Goal: Book appointment/travel/reservation

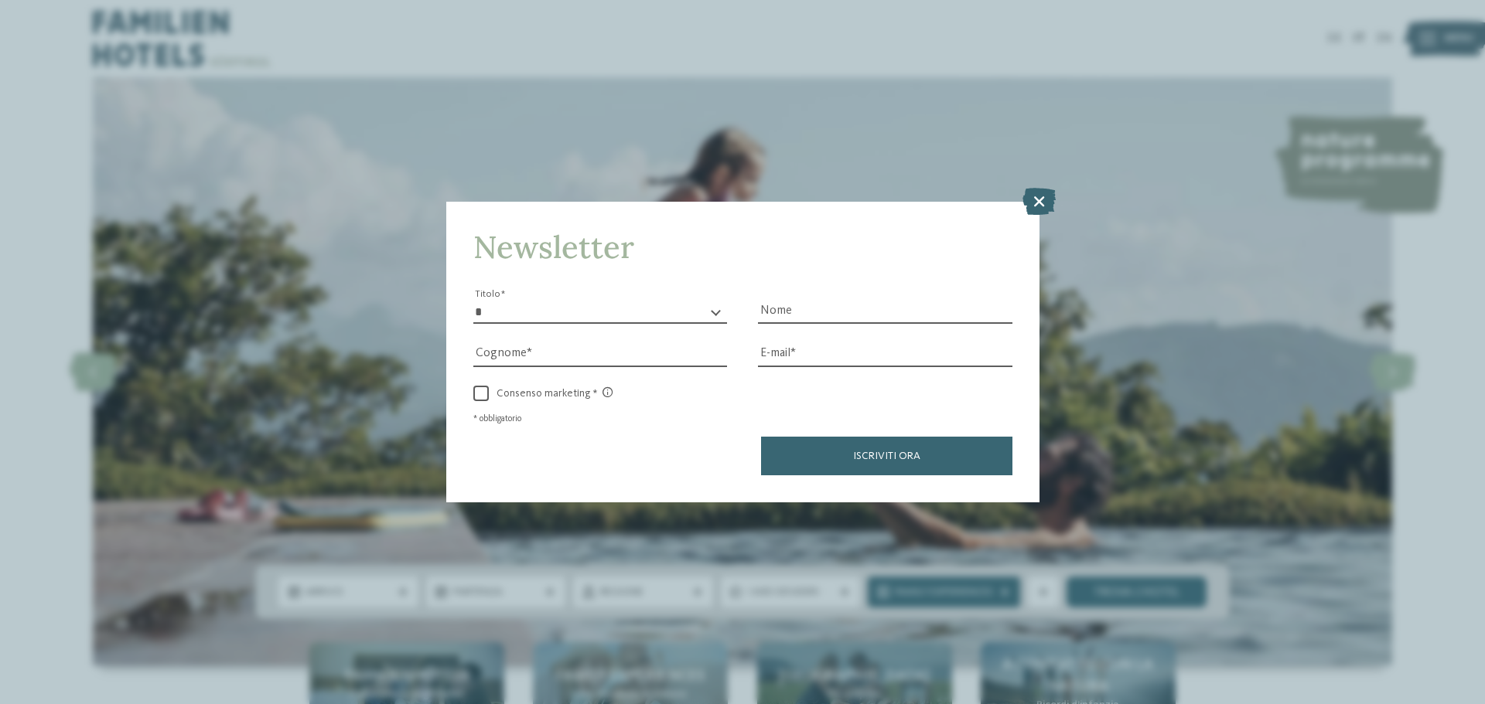
click at [1043, 234] on div "Newsletter * ****** ******* ******** ****** Titolo Nome [GEOGRAPHIC_DATA] Fax" at bounding box center [742, 352] width 1485 height 704
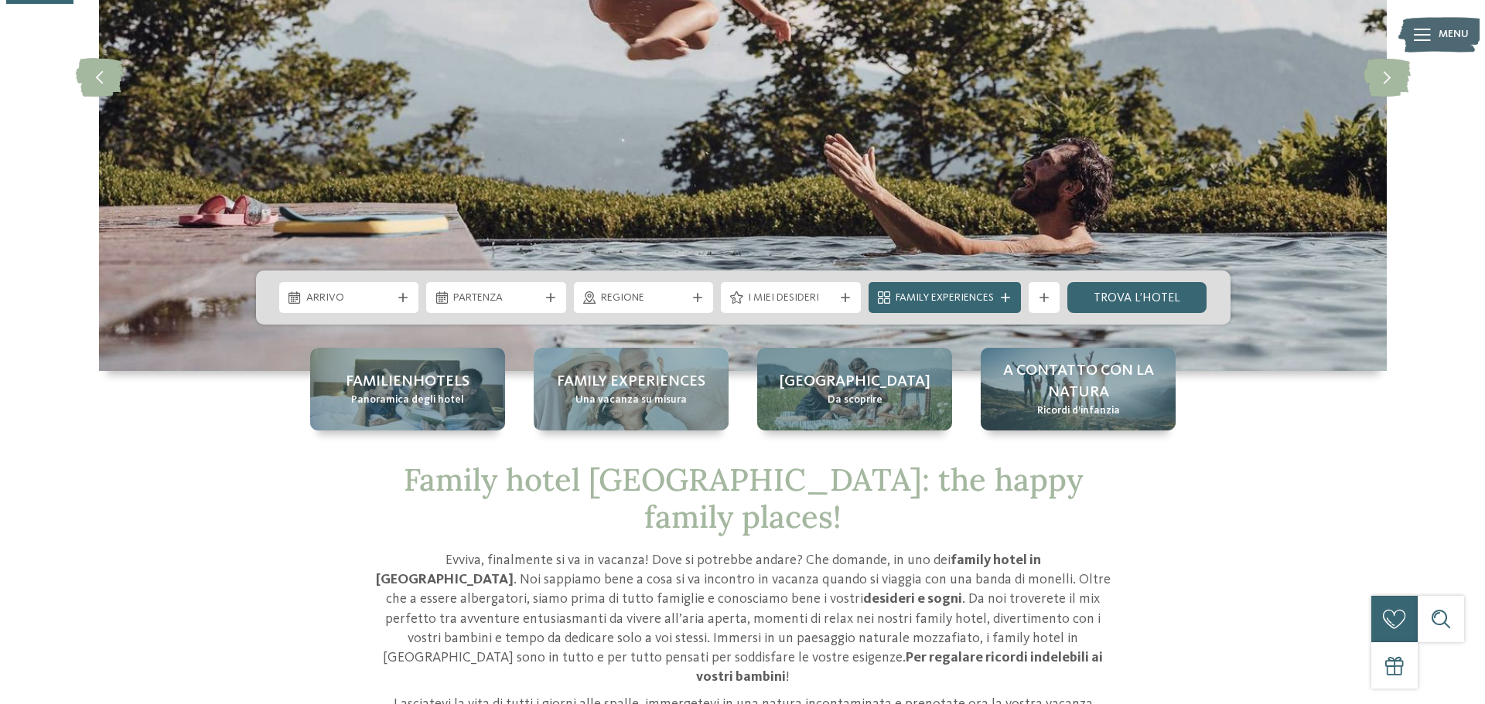
scroll to position [309, 0]
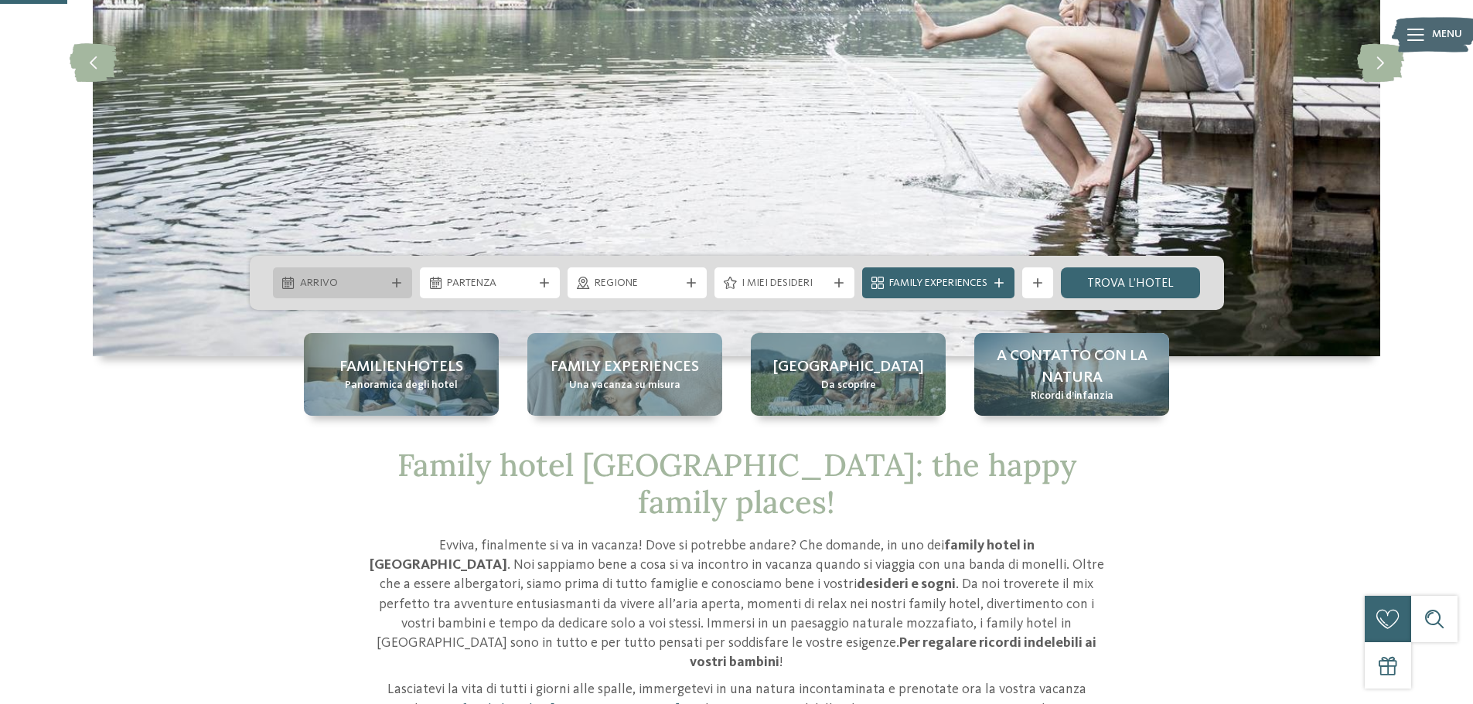
click at [392, 277] on div "Arrivo" at bounding box center [343, 283] width 140 height 31
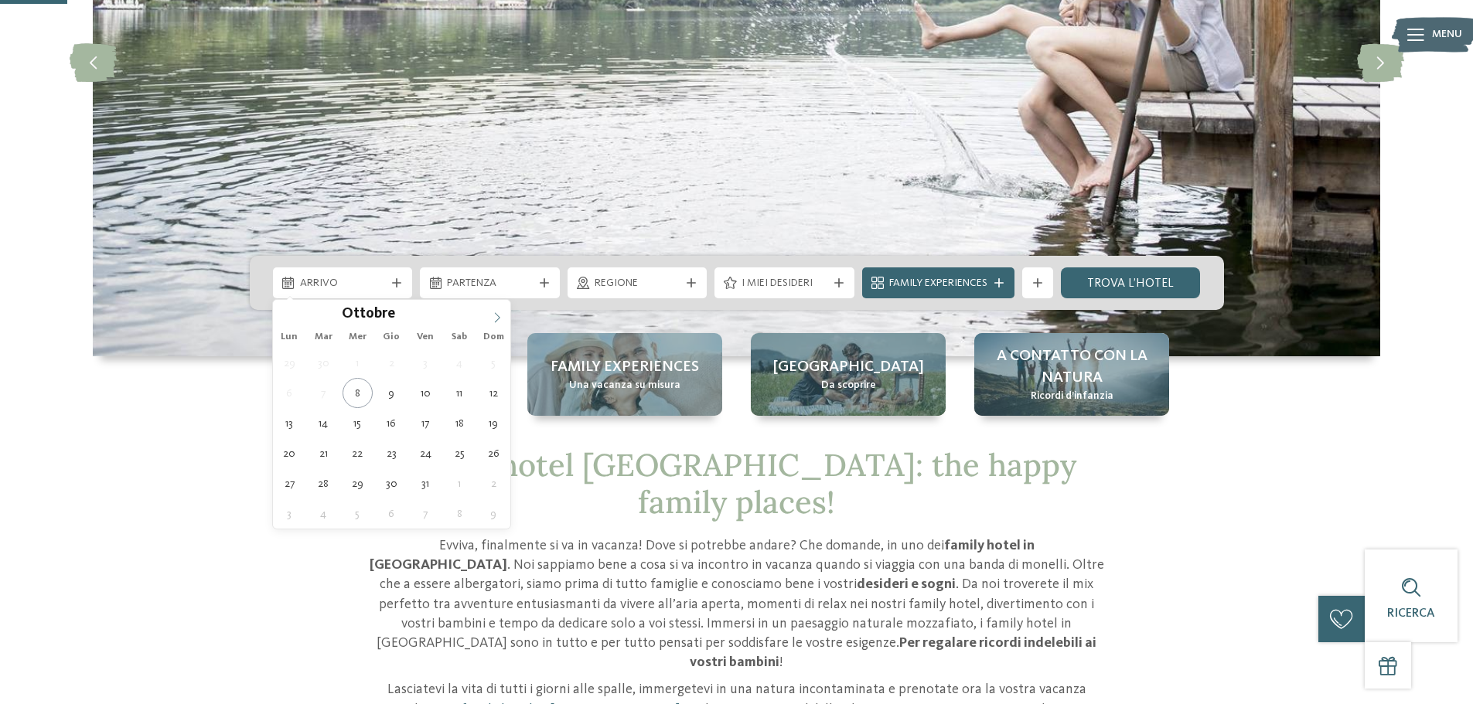
click at [494, 316] on icon at bounding box center [497, 317] width 11 height 11
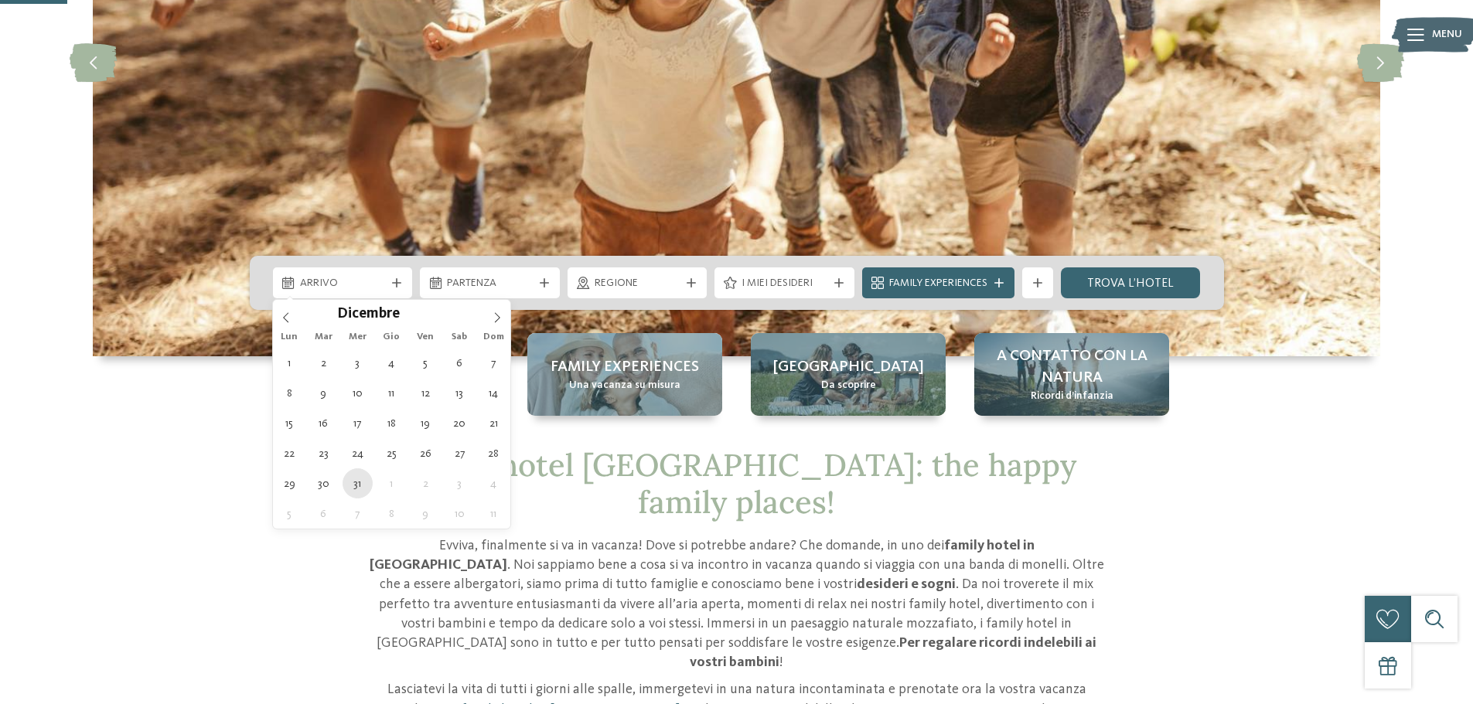
type div "[DATE]"
type input "****"
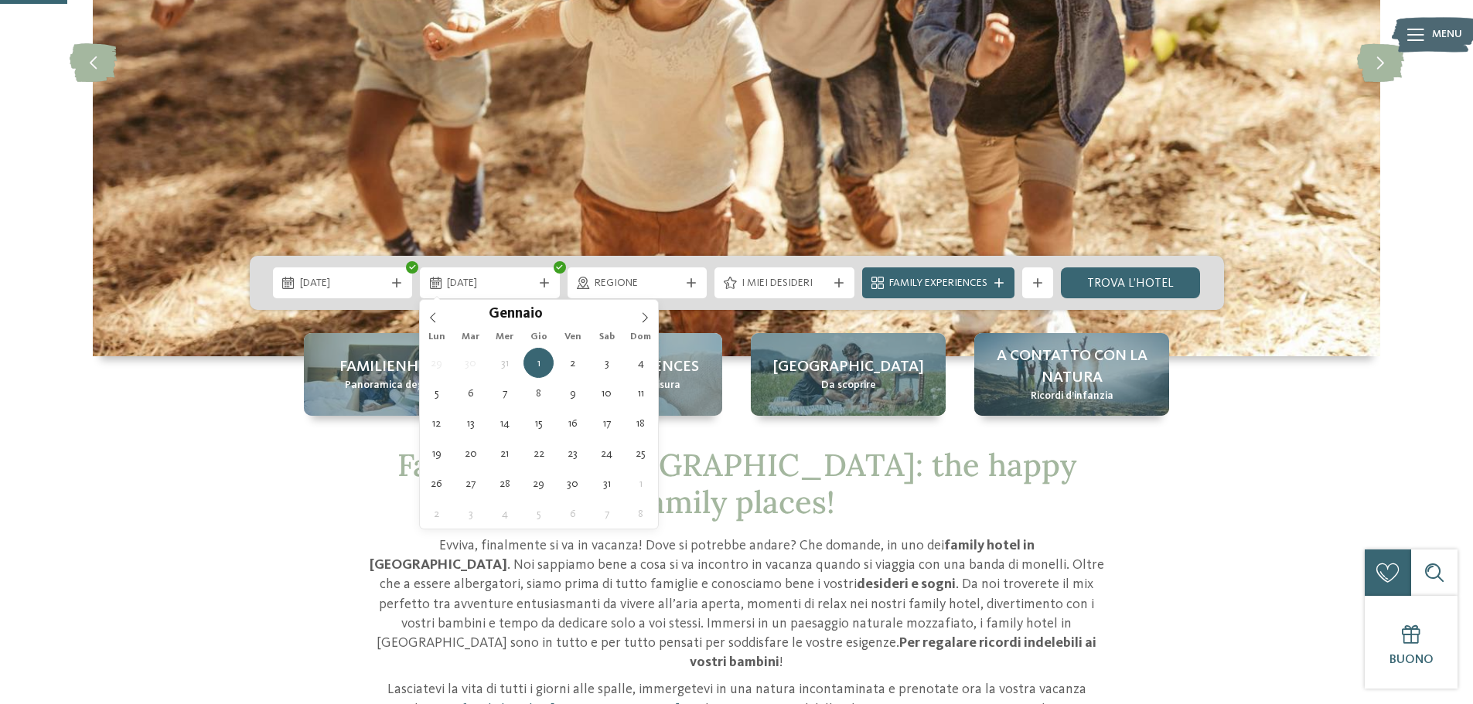
type div "[DATE]"
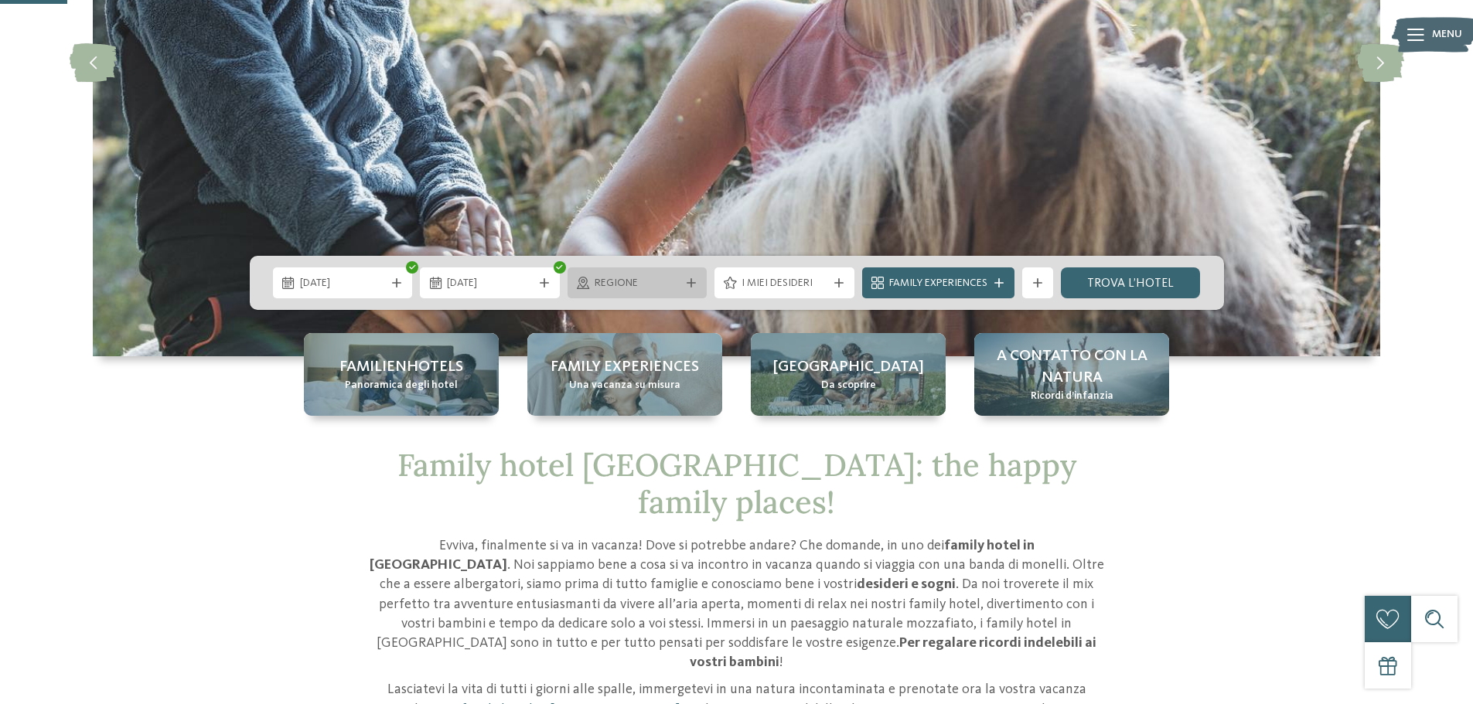
click at [692, 280] on icon at bounding box center [691, 282] width 9 height 9
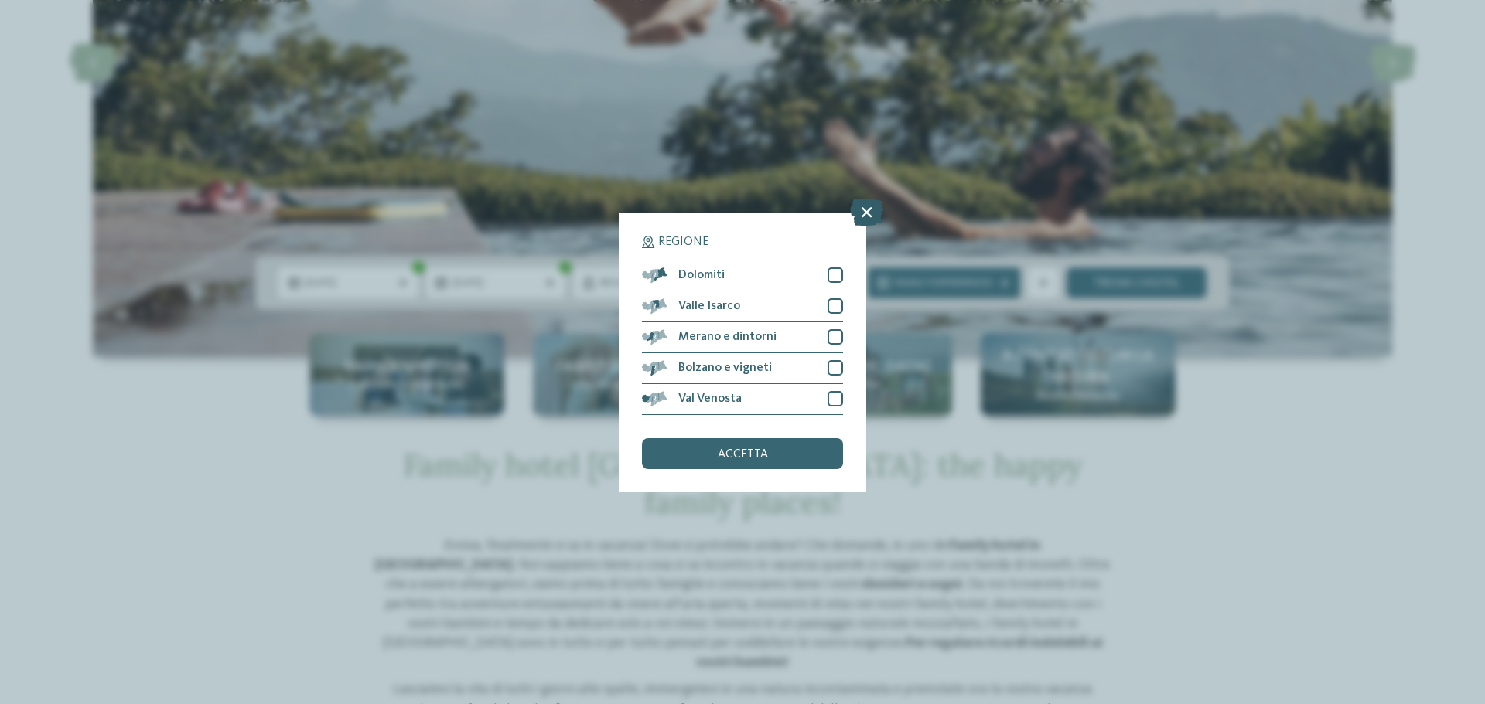
click at [864, 214] on icon at bounding box center [866, 211] width 33 height 27
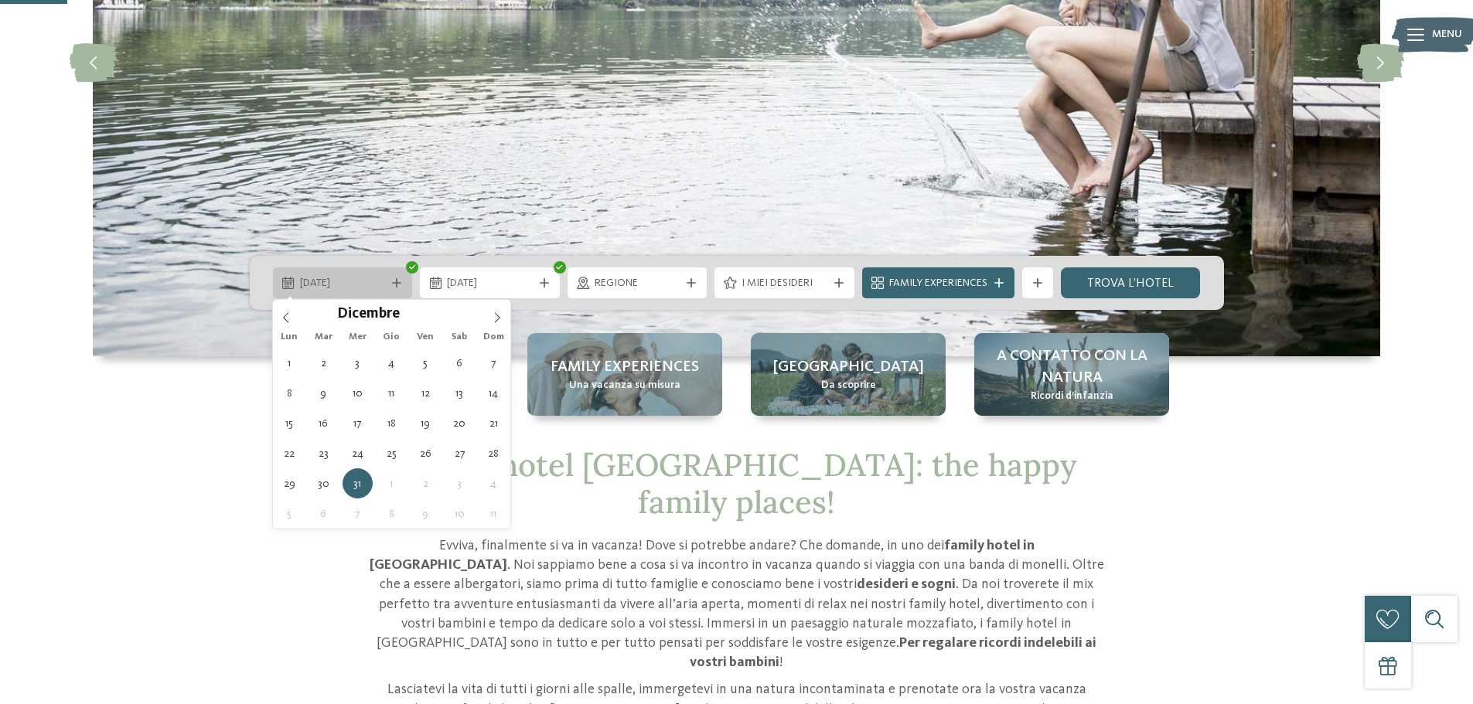
click at [390, 285] on div at bounding box center [396, 282] width 15 height 9
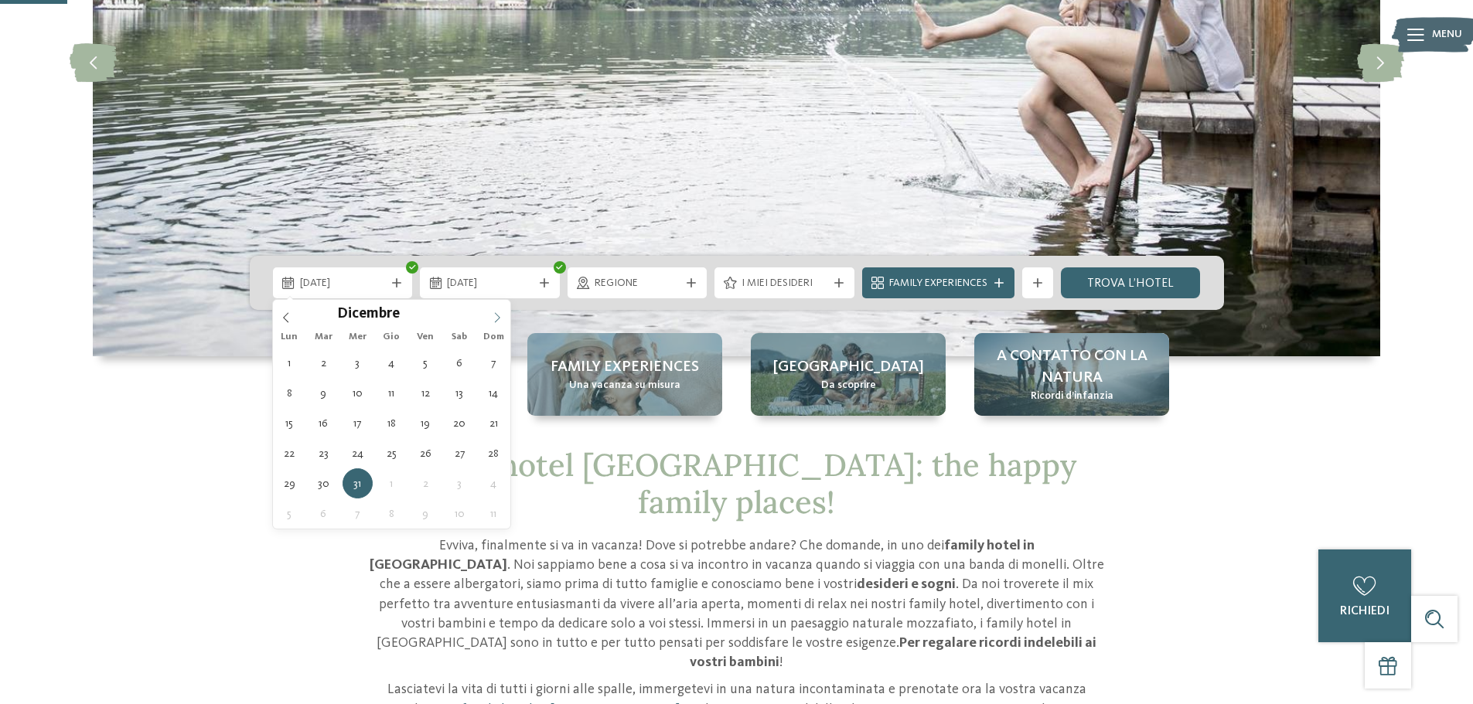
type input "****"
click at [497, 318] on icon at bounding box center [497, 317] width 11 height 11
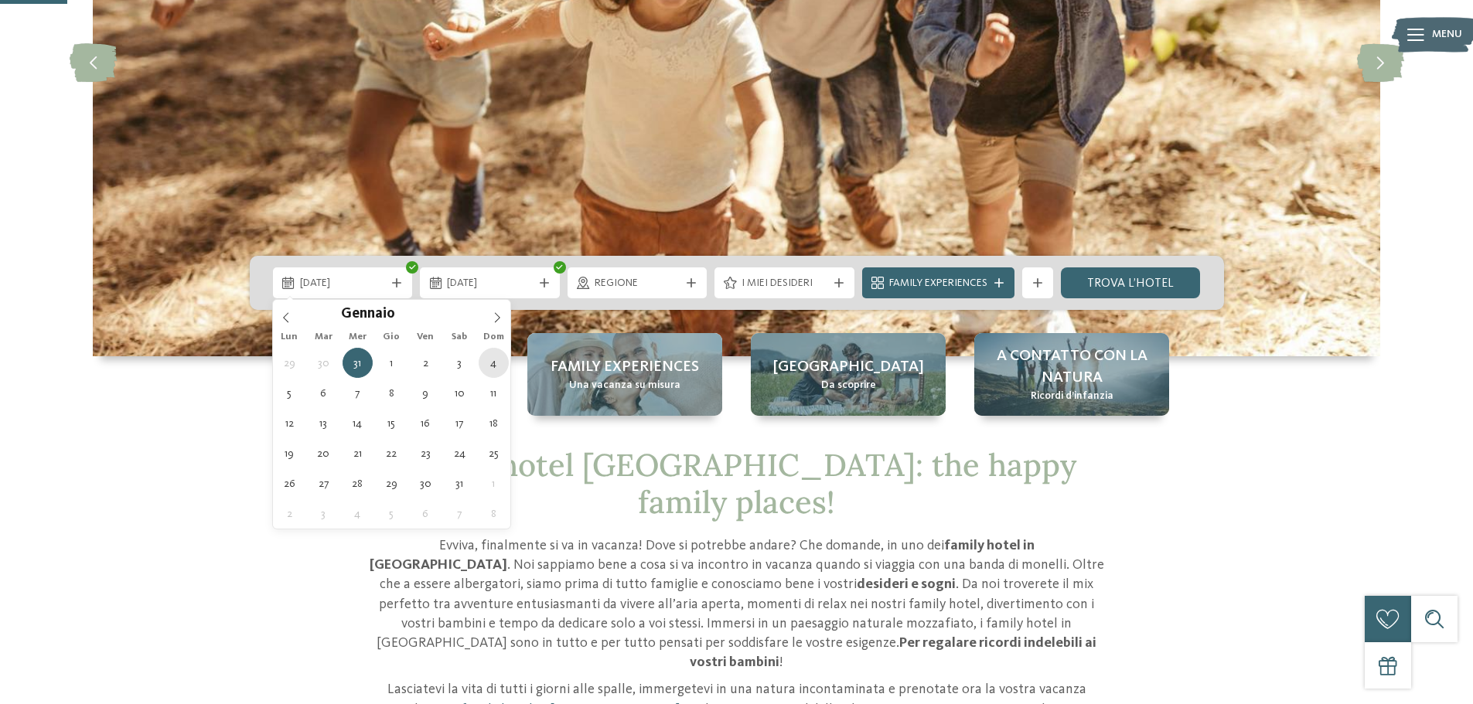
type div "[DATE]"
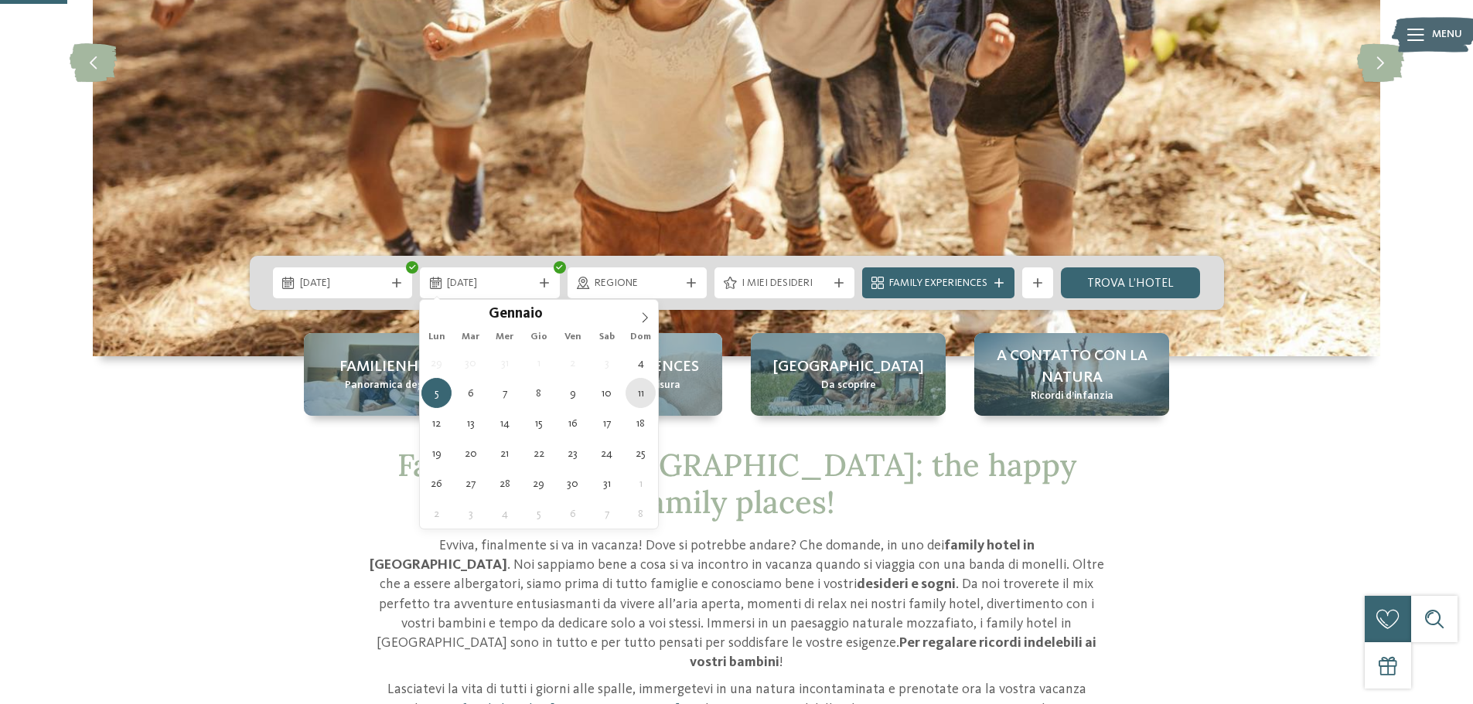
type div "[DATE]"
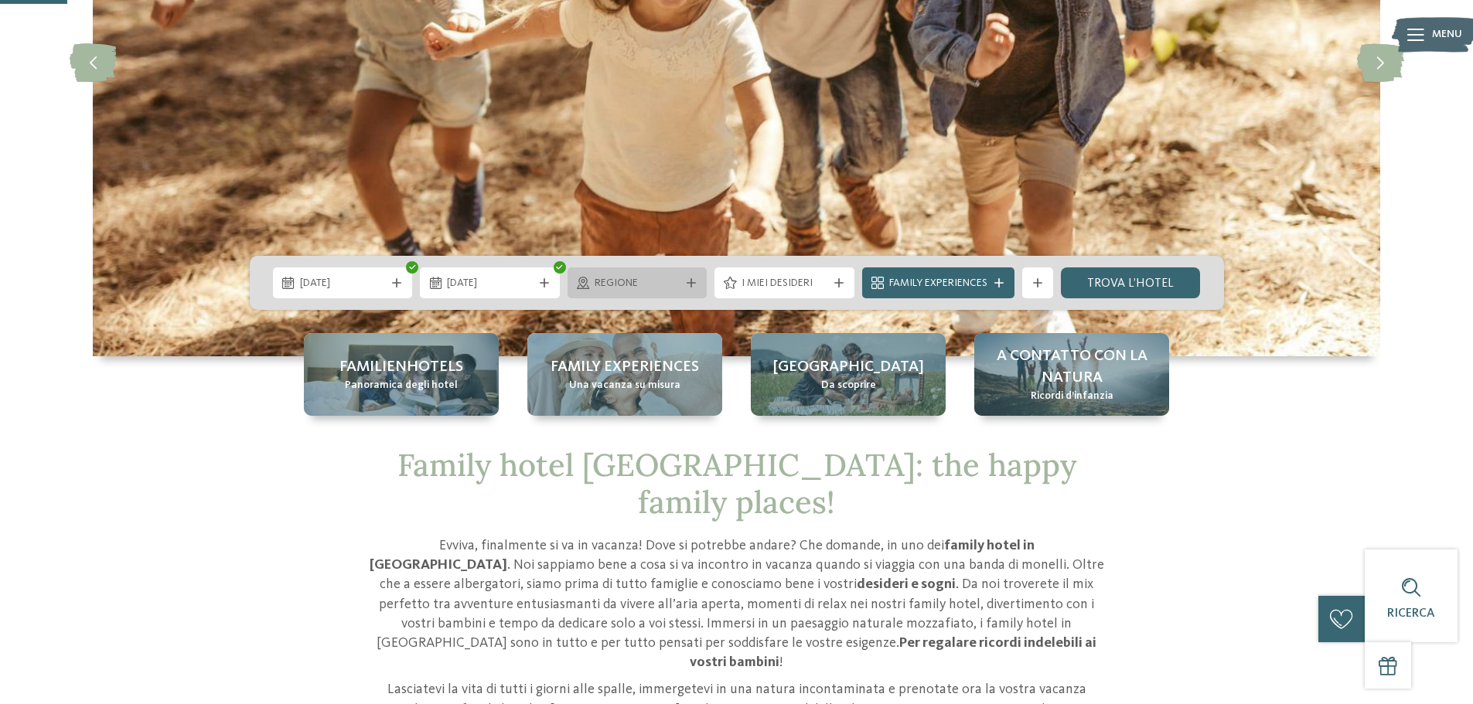
click at [687, 277] on div "Regione" at bounding box center [638, 283] width 140 height 31
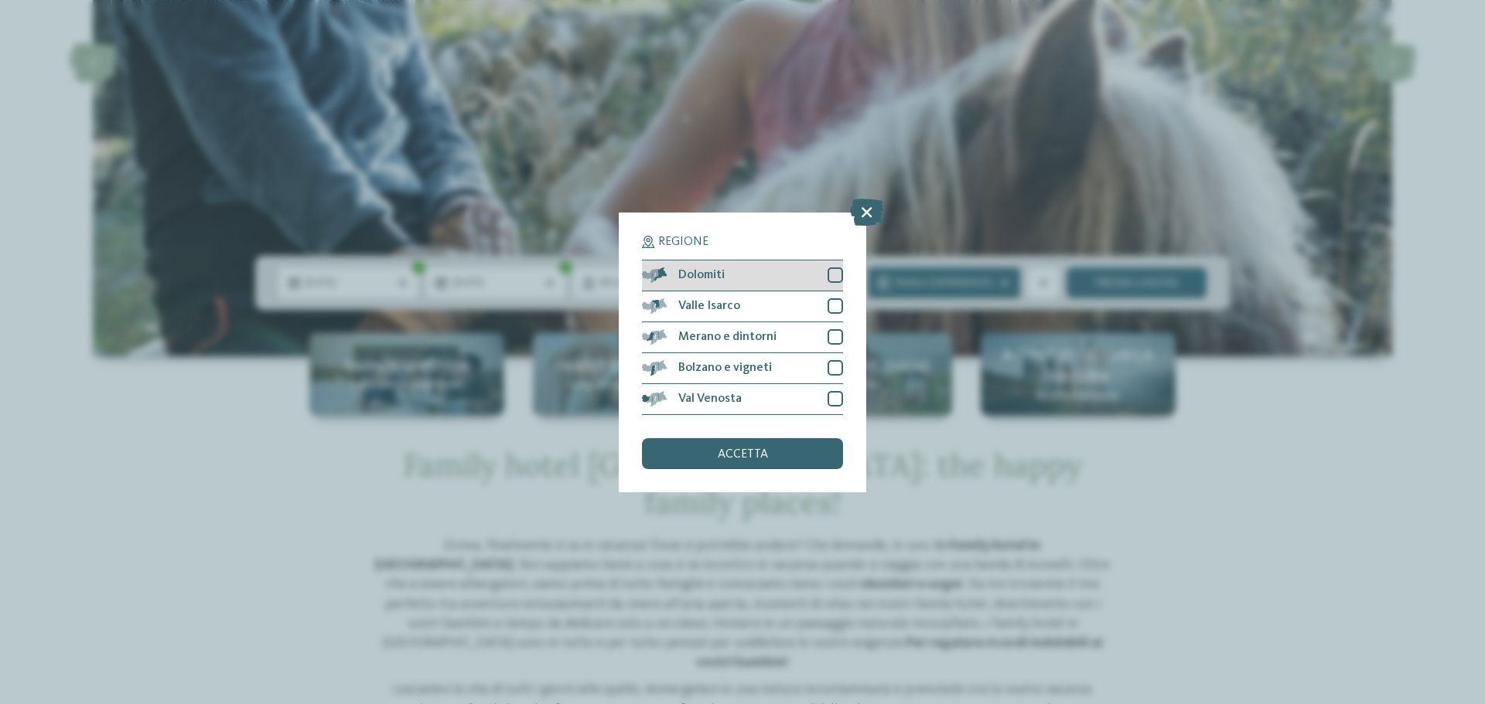
click at [691, 279] on span "Dolomiti" at bounding box center [701, 275] width 46 height 12
click at [735, 449] on span "accetta" at bounding box center [743, 455] width 50 height 12
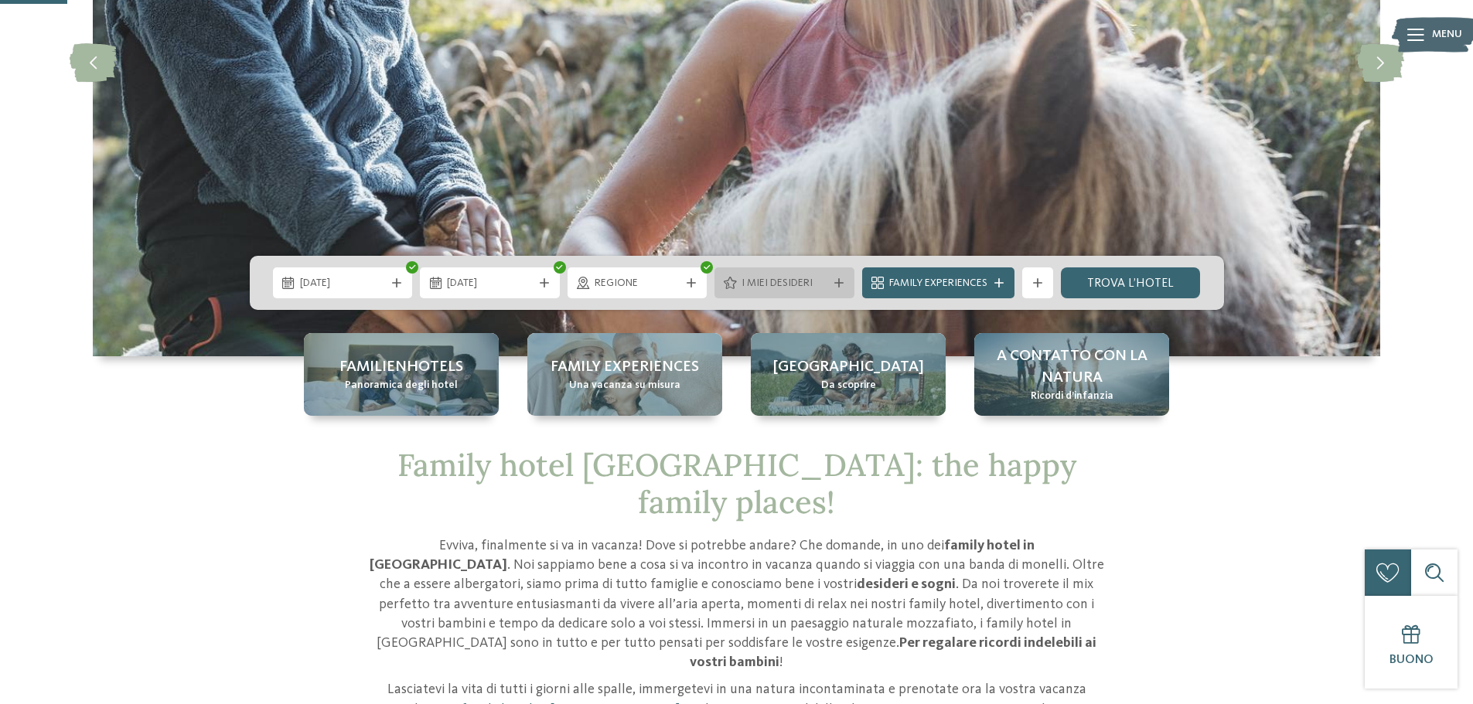
click at [833, 276] on div "I miei desideri" at bounding box center [785, 283] width 140 height 31
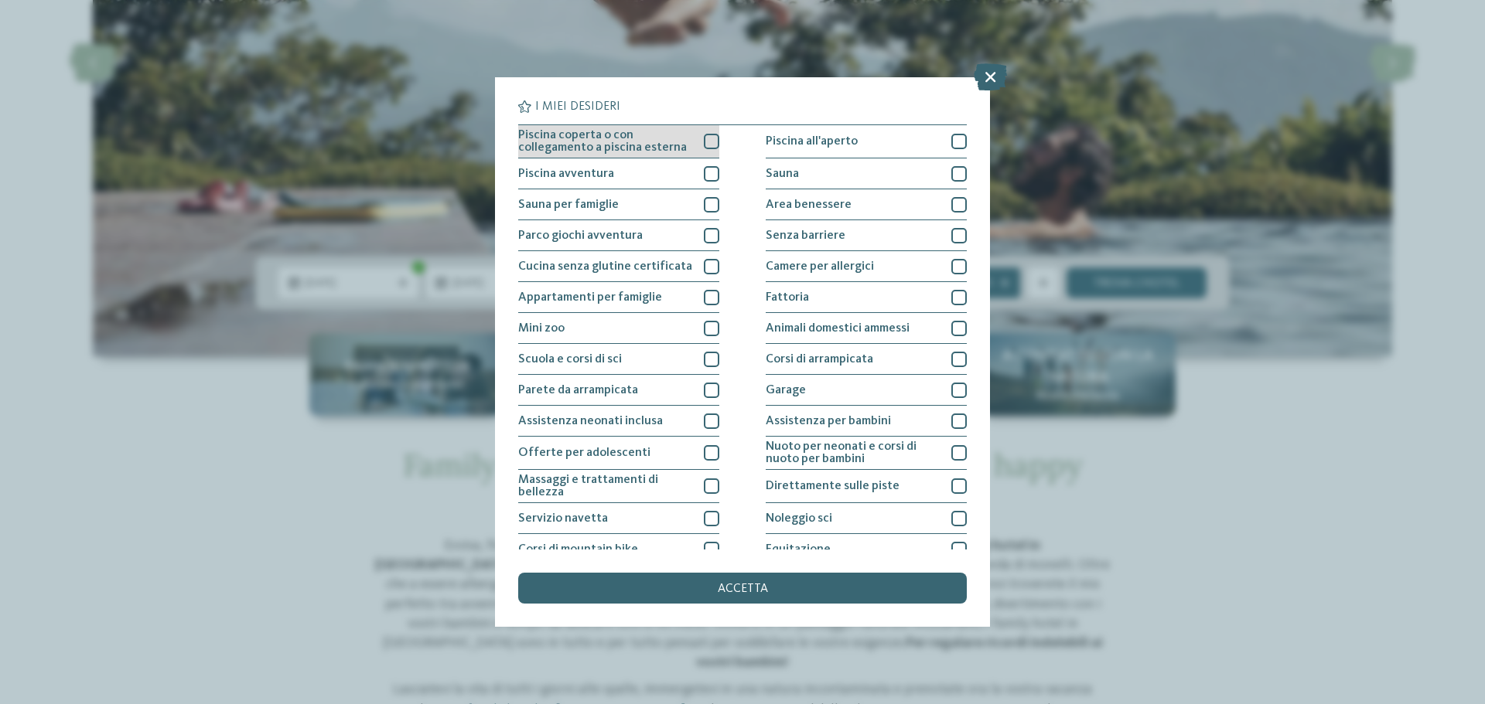
click at [708, 142] on div at bounding box center [711, 141] width 15 height 15
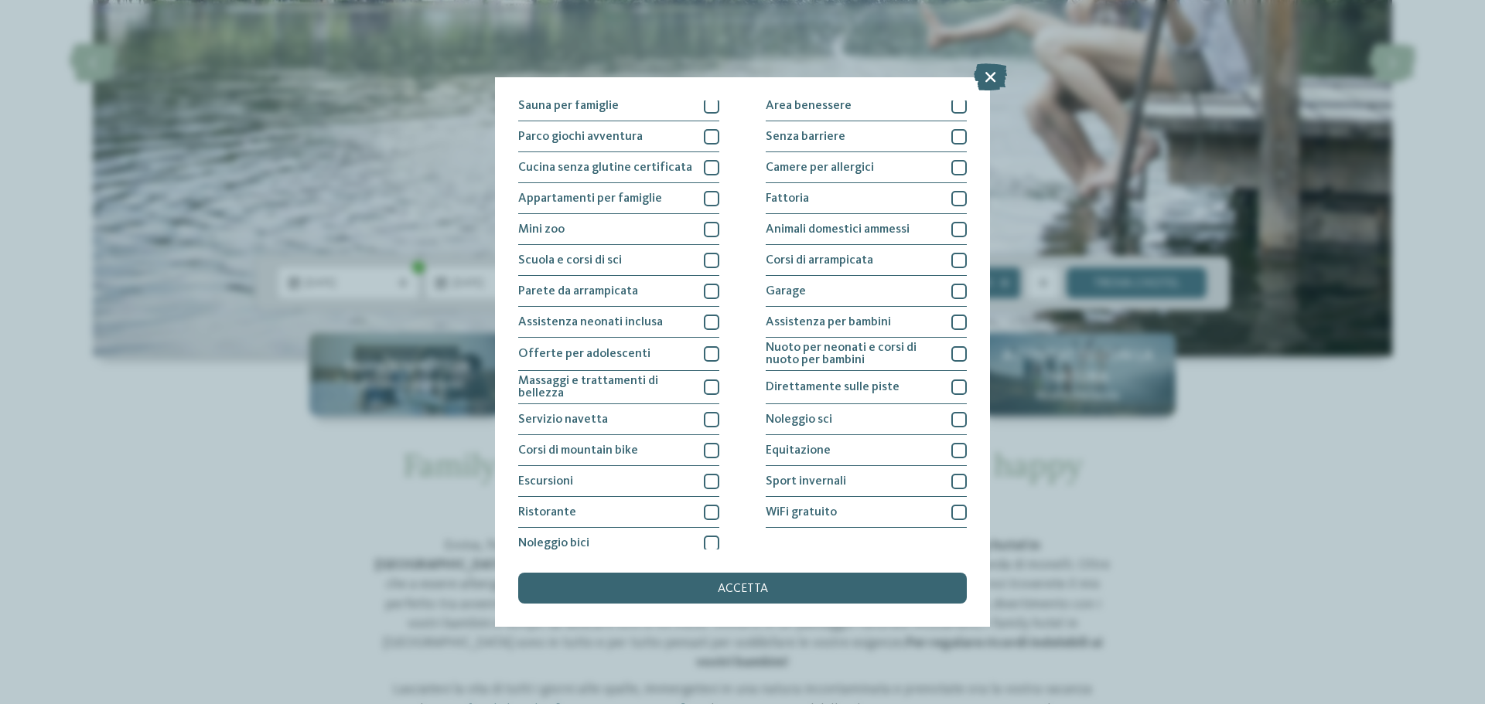
scroll to position [108, 0]
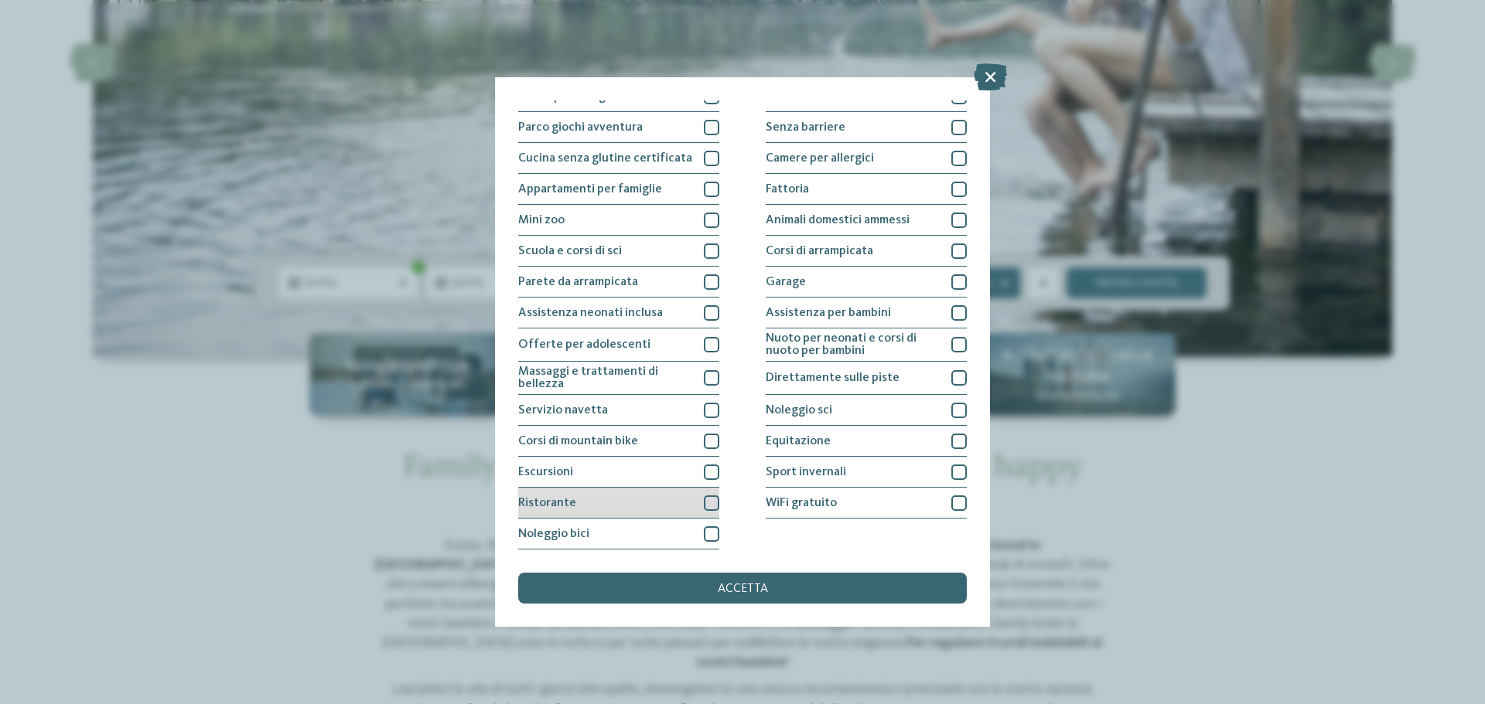
click at [707, 501] on div at bounding box center [711, 503] width 15 height 15
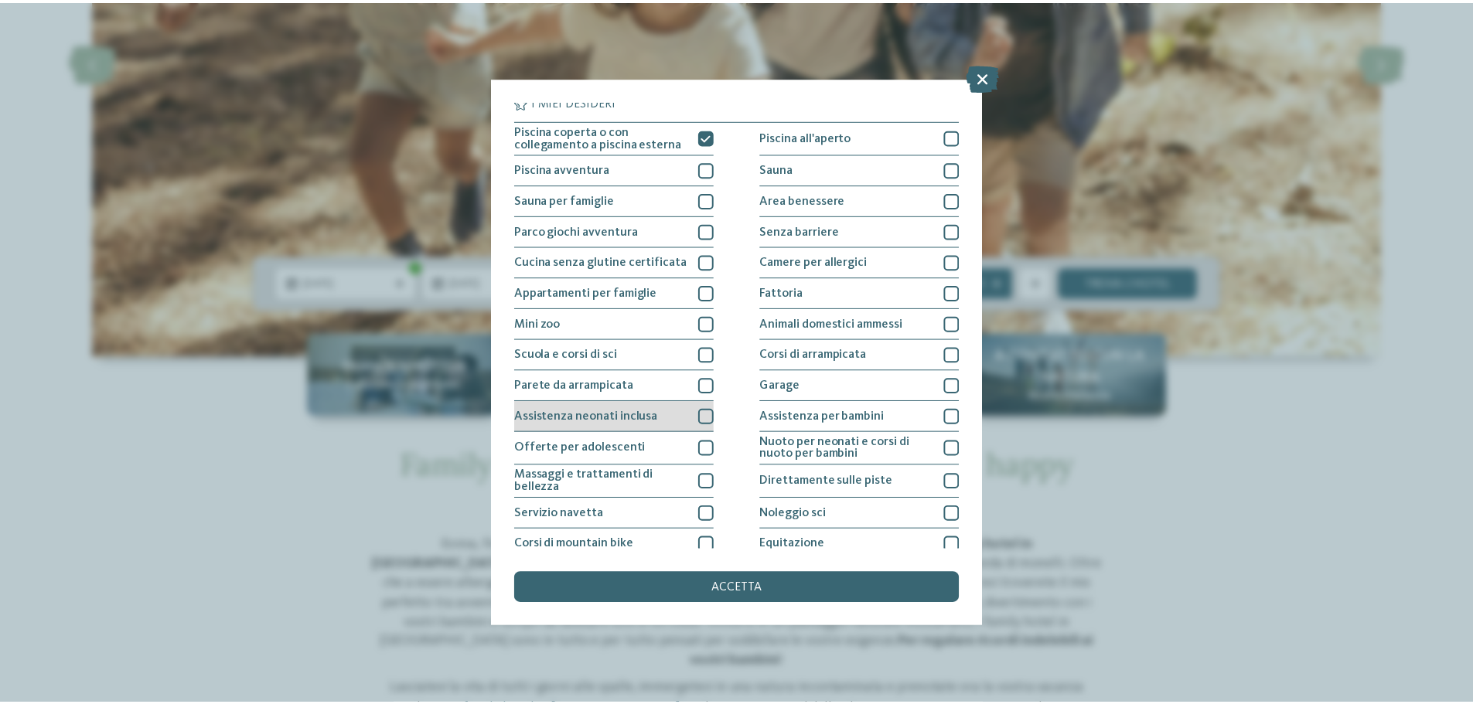
scroll to position [0, 0]
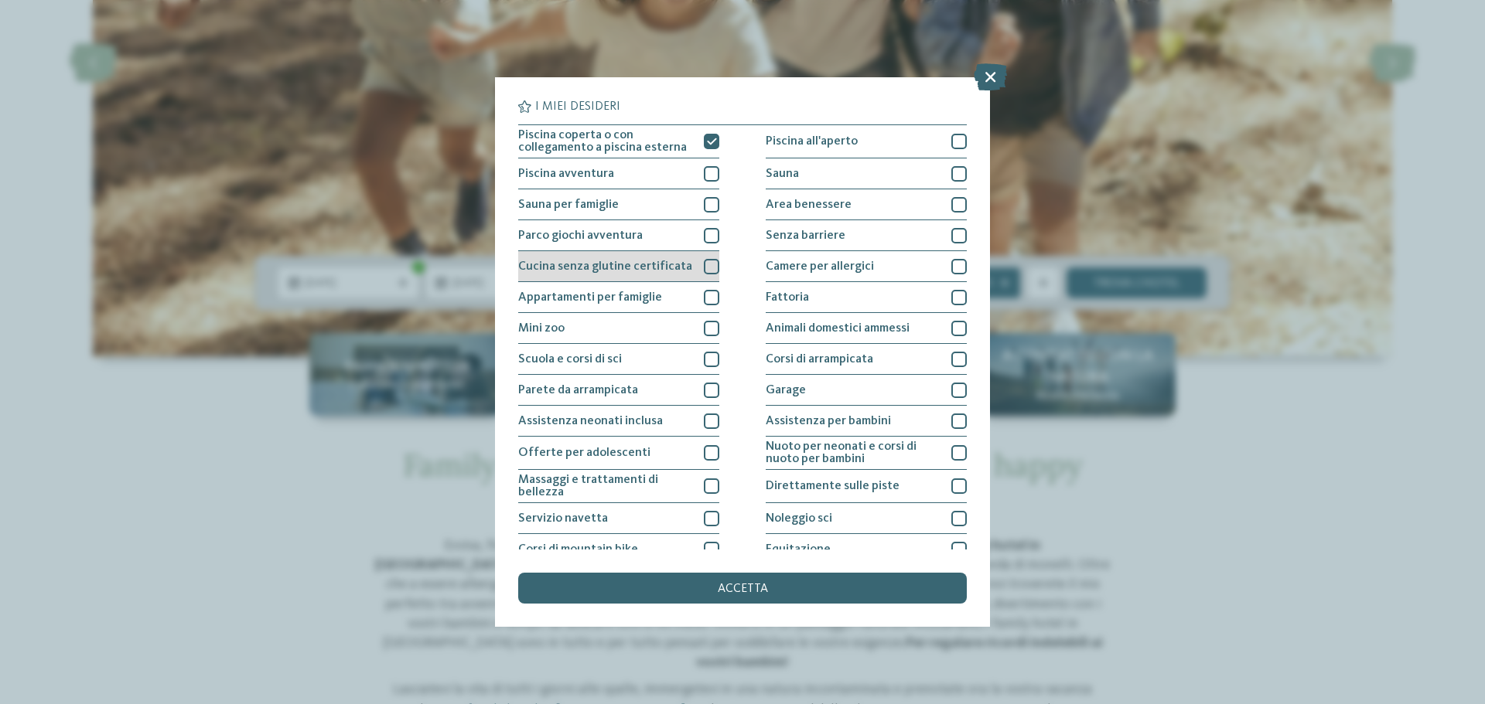
click at [680, 266] on span "Cucina senza glutine certificata" at bounding box center [605, 267] width 174 height 12
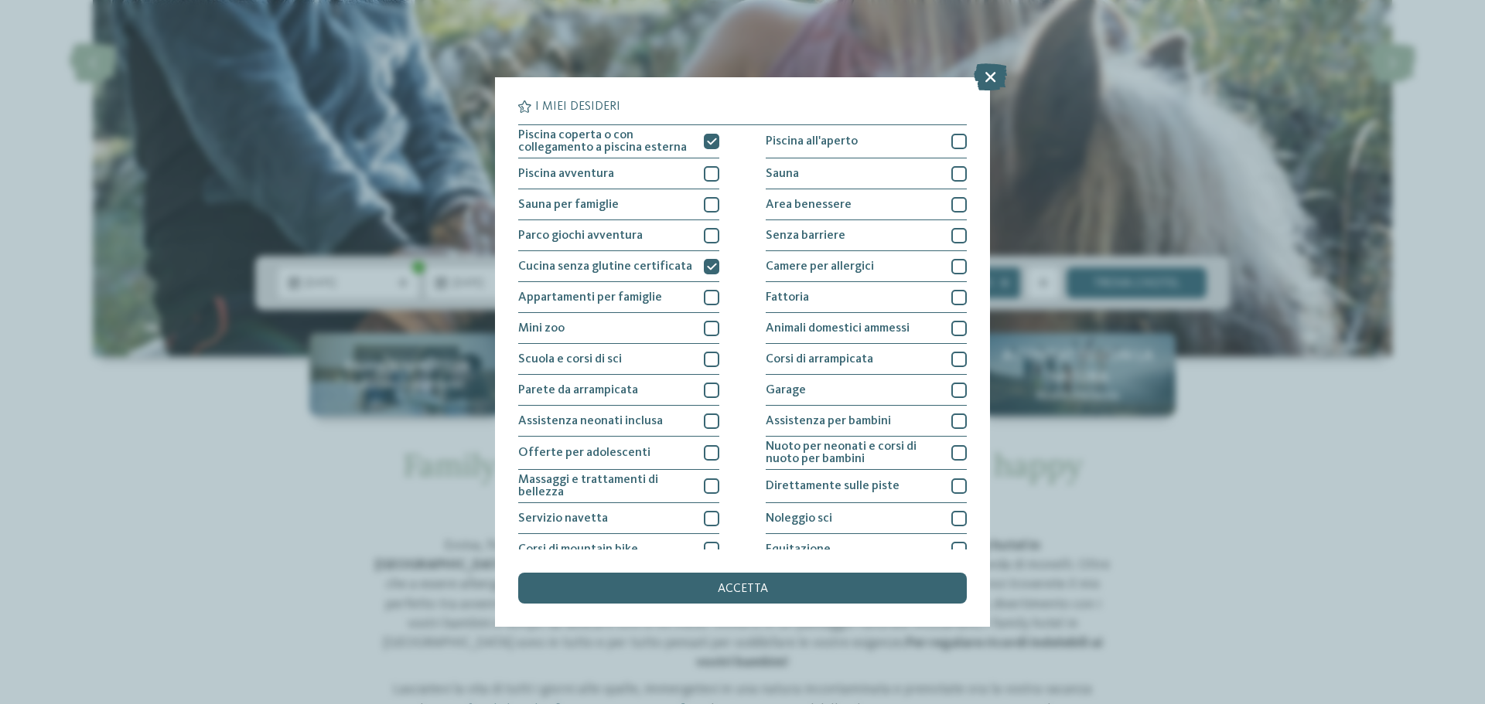
click at [742, 581] on div "accetta" at bounding box center [742, 588] width 449 height 31
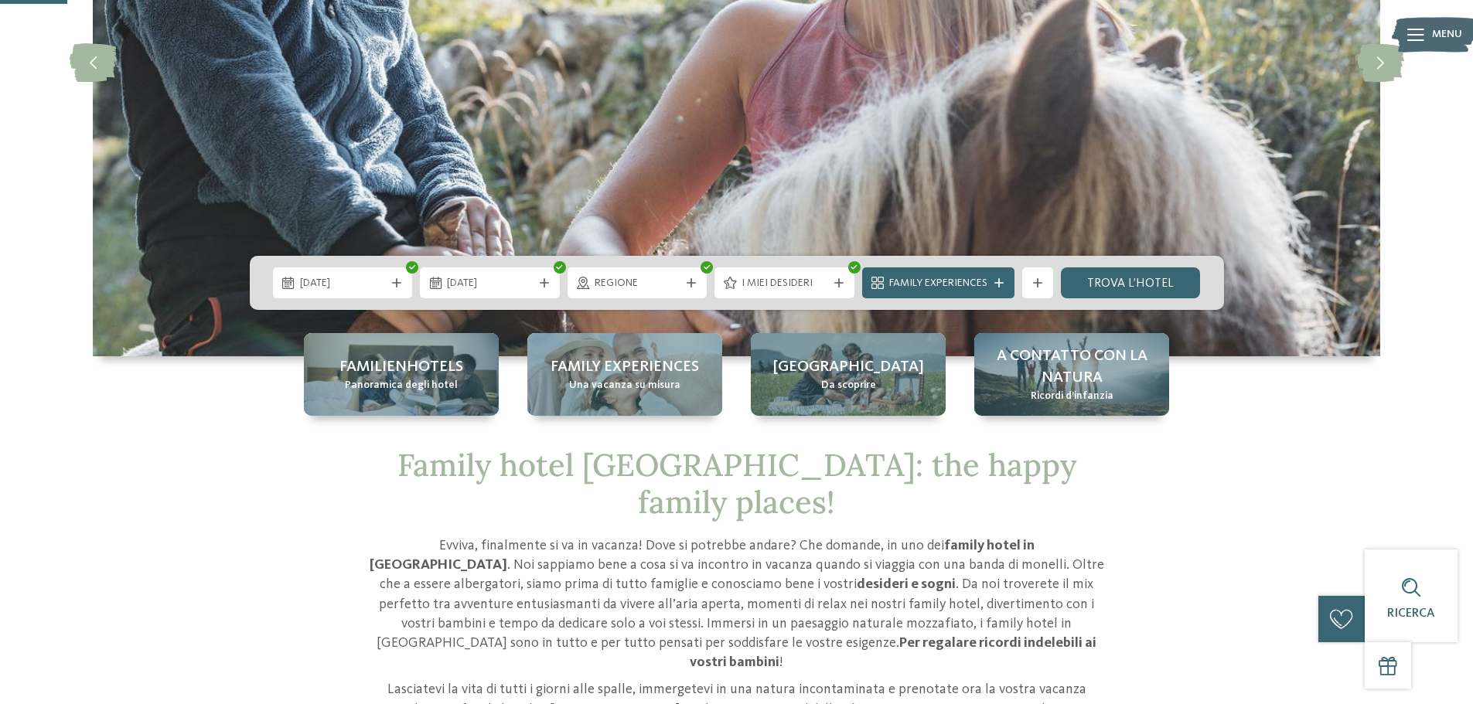
click at [1001, 278] on icon at bounding box center [998, 282] width 9 height 9
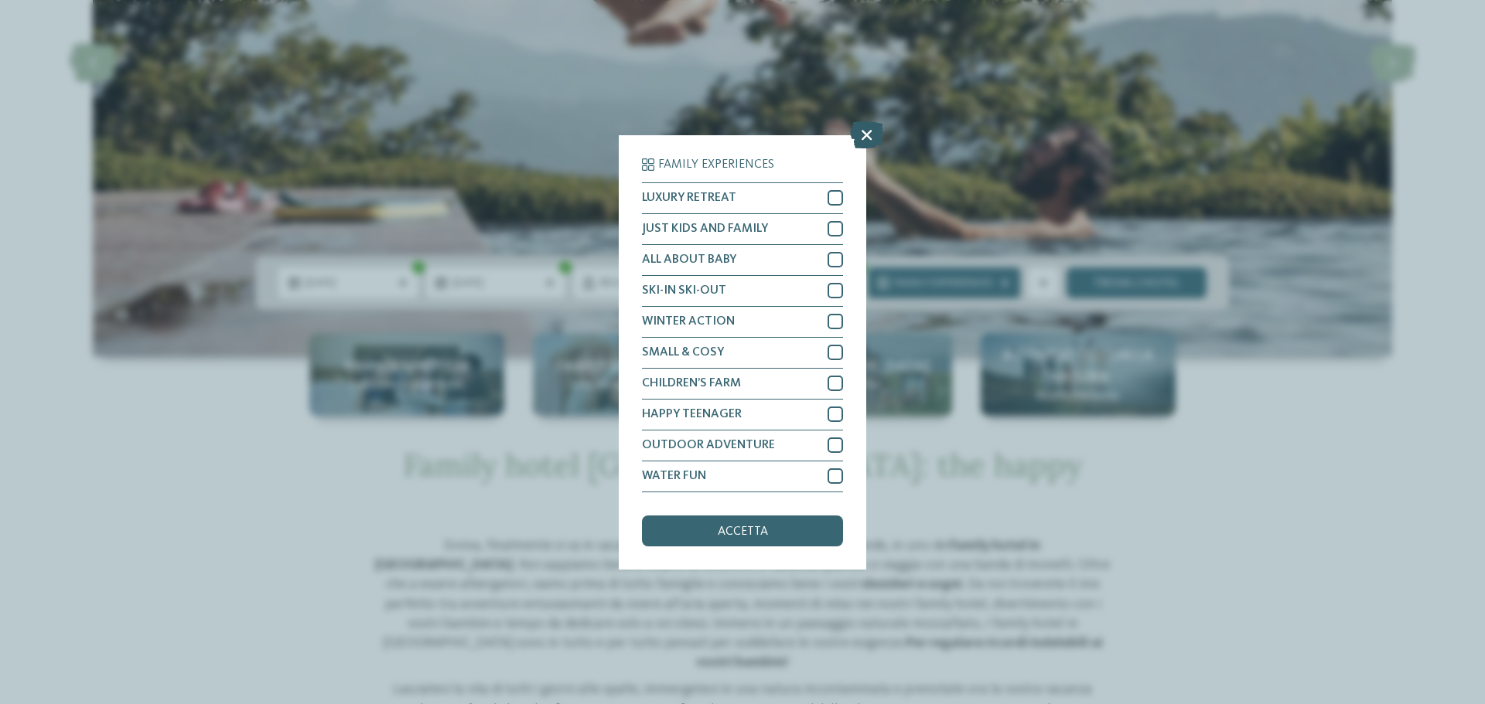
click at [868, 137] on icon at bounding box center [866, 134] width 33 height 27
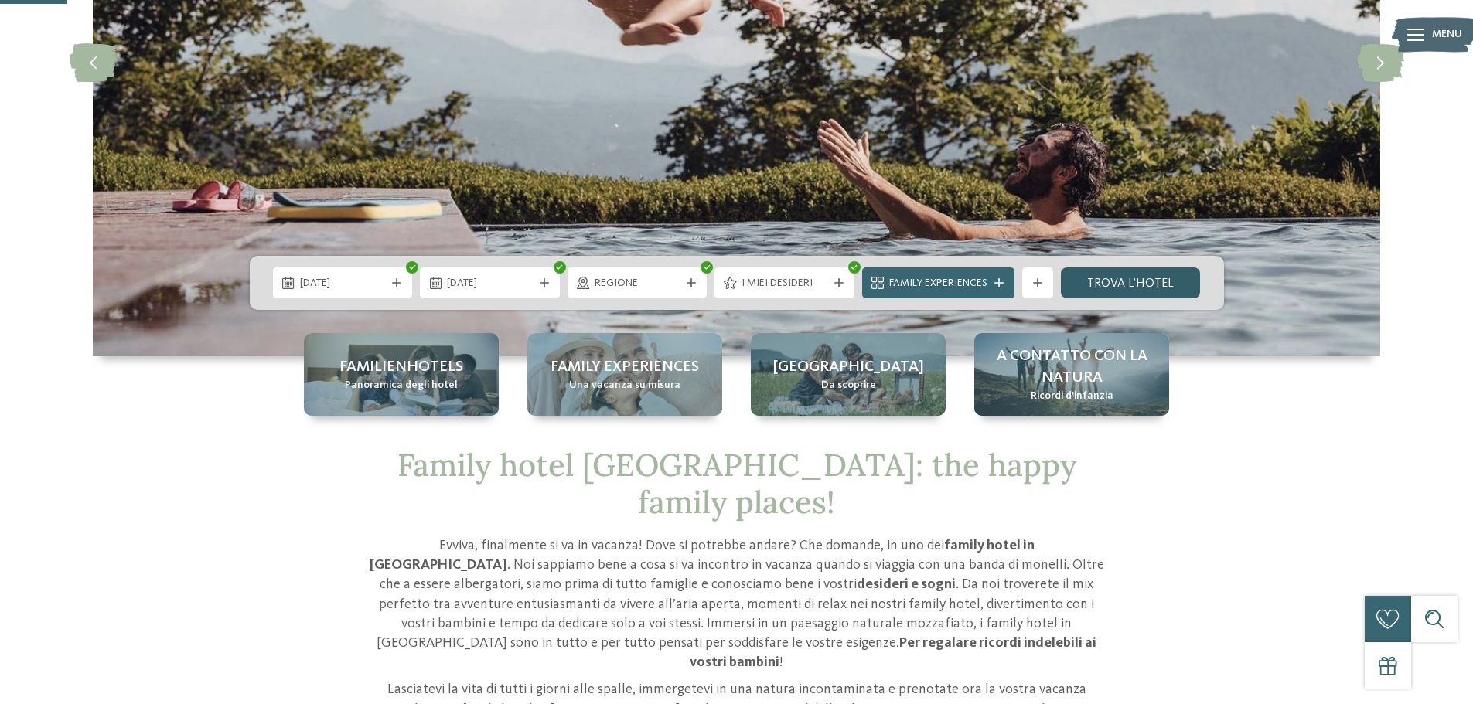
click at [1117, 281] on link "trova l’hotel" at bounding box center [1131, 283] width 140 height 31
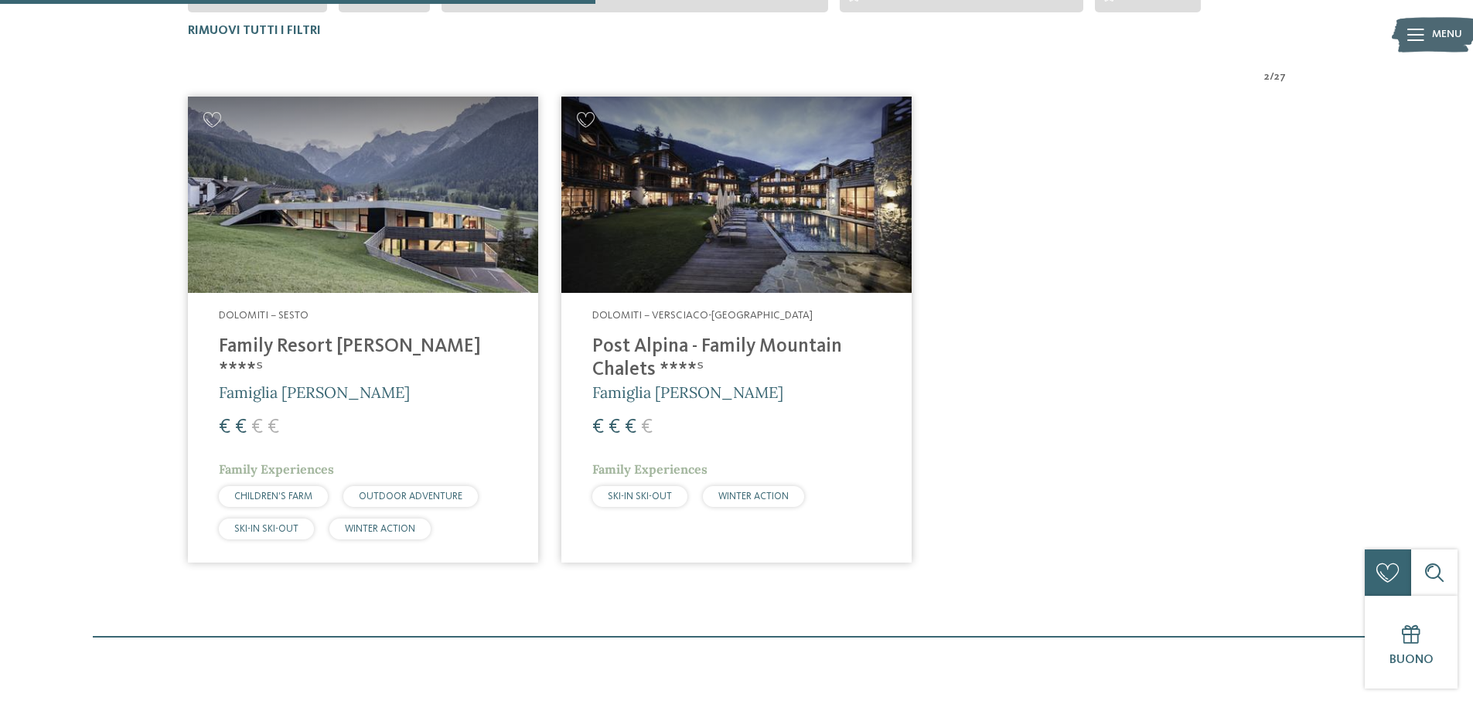
click at [749, 338] on h4 "Post Alpina - Family Mountain Chalets ****ˢ" at bounding box center [736, 359] width 288 height 46
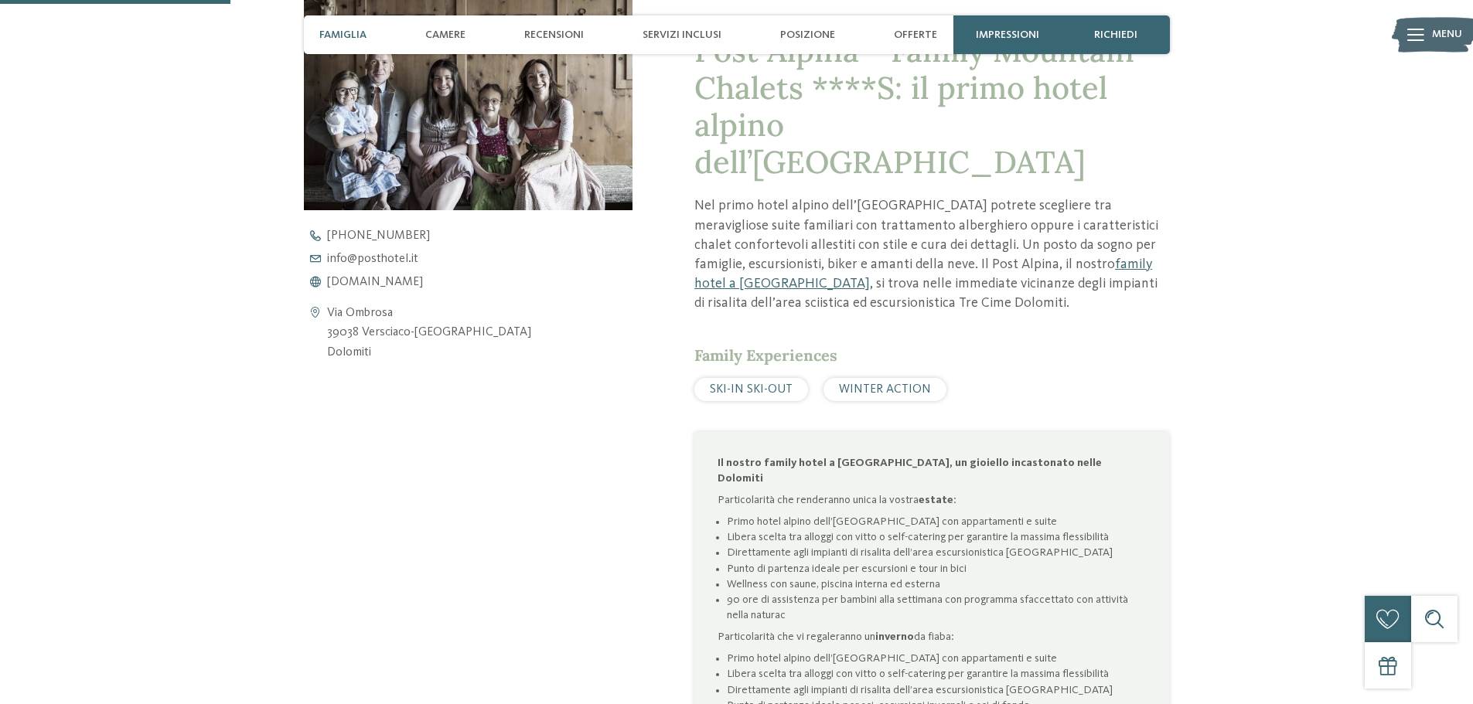
scroll to position [851, 0]
